Goal: Navigation & Orientation: Find specific page/section

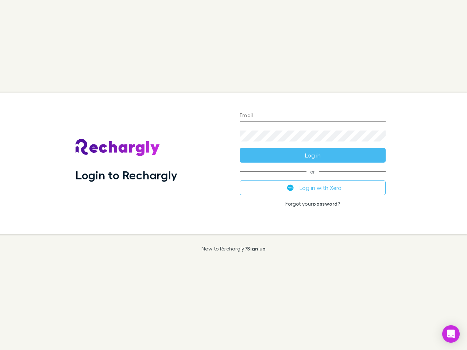
click at [233, 175] on div "Login to Rechargly" at bounding box center [152, 163] width 164 height 141
click at [312, 116] on input "Email" at bounding box center [313, 116] width 146 height 12
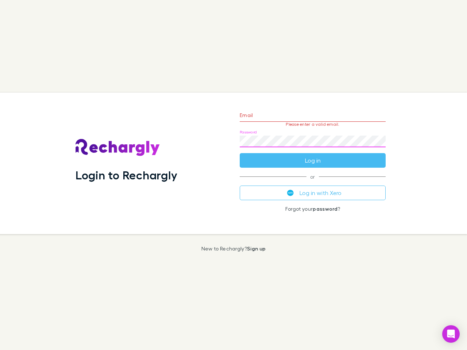
click at [312, 155] on form "Email Please enter a valid email. Password Log in" at bounding box center [313, 135] width 146 height 63
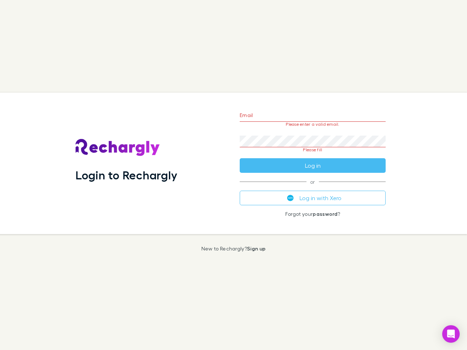
click at [312, 188] on div "Email Please enter a valid email. Password Please fill Log in or Log in with Xe…" at bounding box center [313, 163] width 158 height 141
click at [451, 334] on icon "Open Intercom Messenger" at bounding box center [451, 334] width 8 height 9
